Goal: Task Accomplishment & Management: Manage account settings

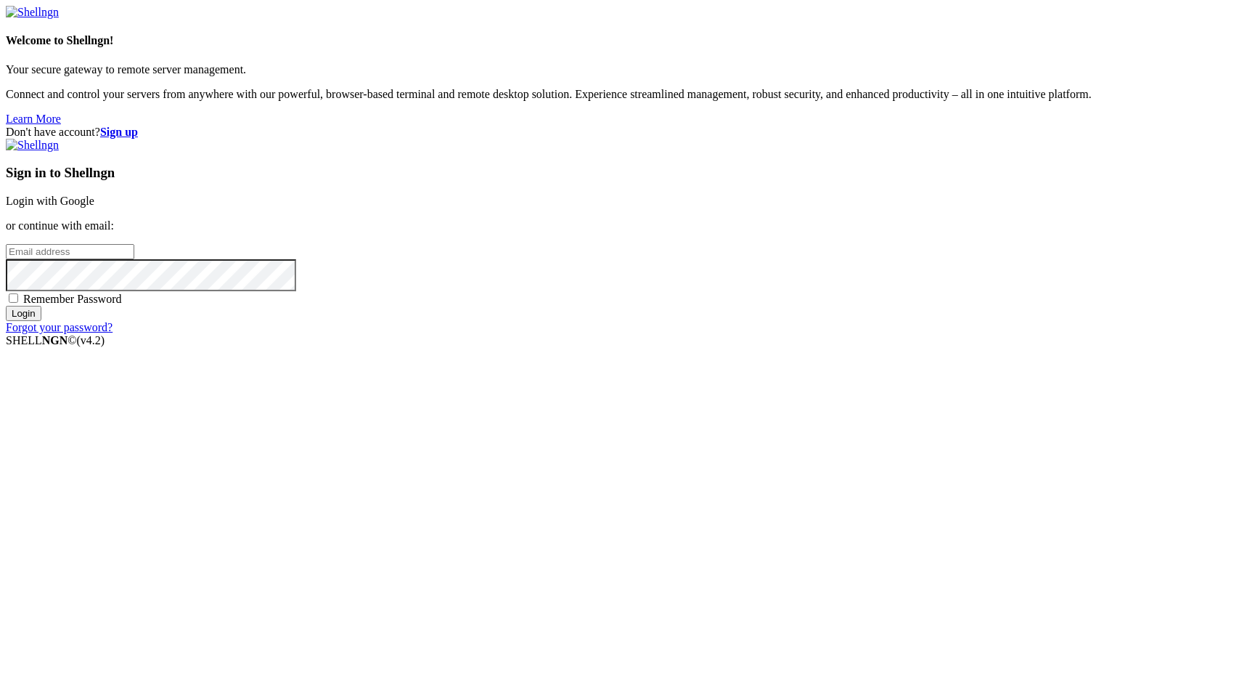
type input "[EMAIL_ADDRESS][DOMAIN_NAME]"
click at [41, 321] on input "Login" at bounding box center [24, 313] width 36 height 15
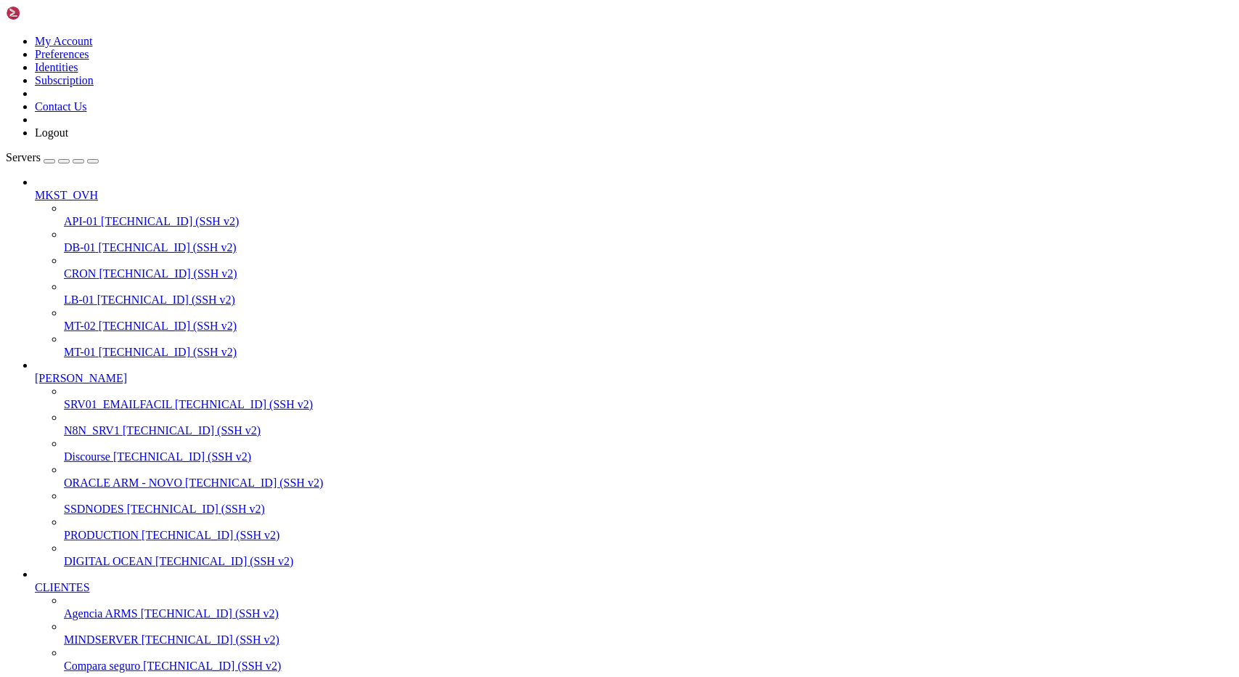
scroll to position [205, 0]
click at [73, 607] on span "Agencia ARMS" at bounding box center [101, 613] width 74 height 12
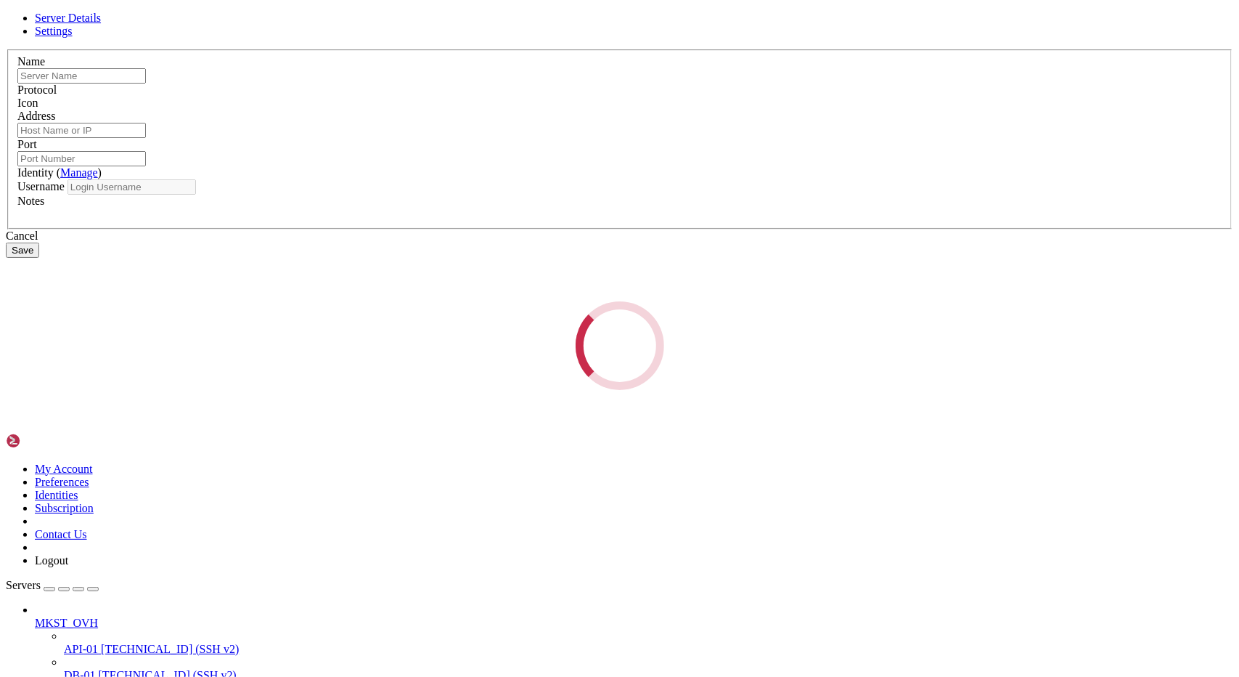
type input "Agencia ARMS"
type input "[TECHNICAL_ID]"
type input "22"
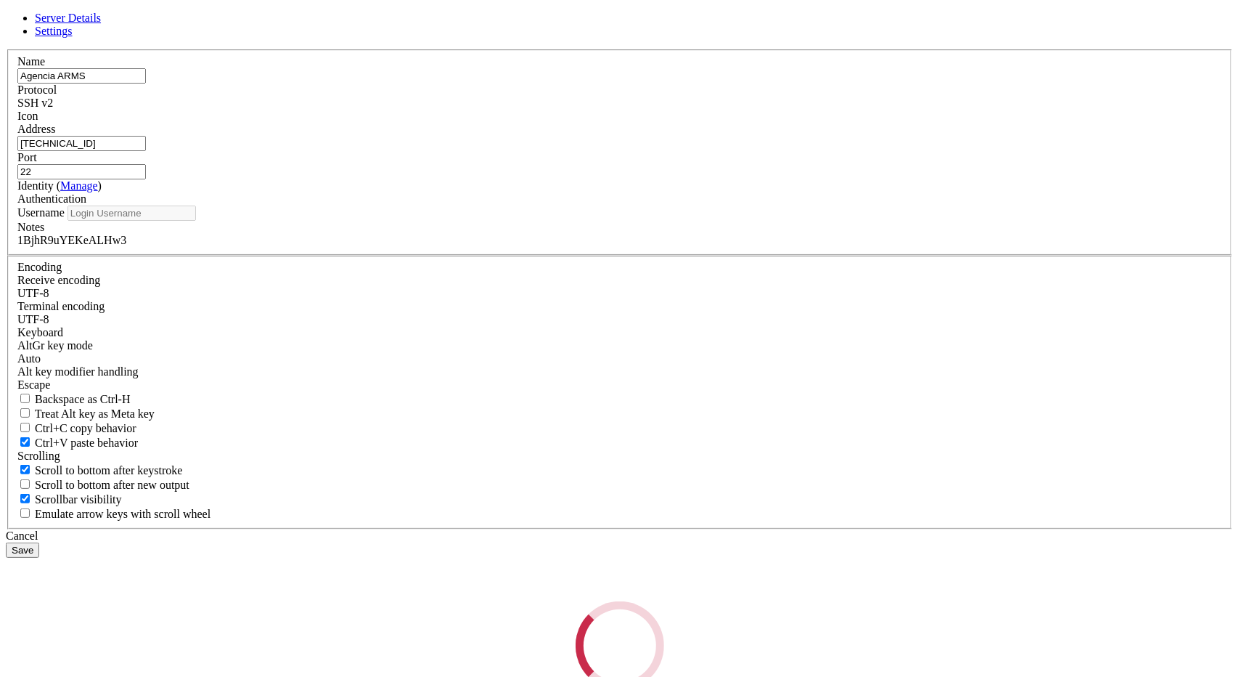
type input "root"
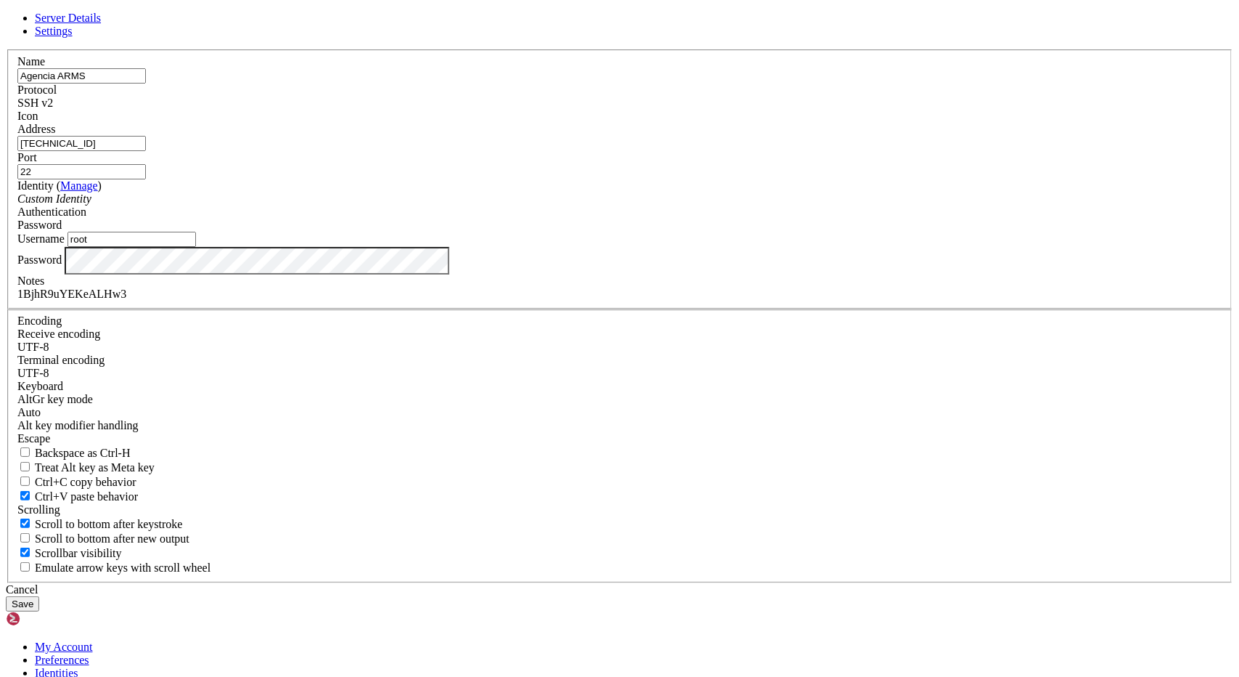
click at [146, 151] on input "[TECHNICAL_ID]" at bounding box center [81, 143] width 128 height 15
click at [720, 583] on div "Cancel" at bounding box center [619, 589] width 1227 height 13
